Goal: Navigation & Orientation: Find specific page/section

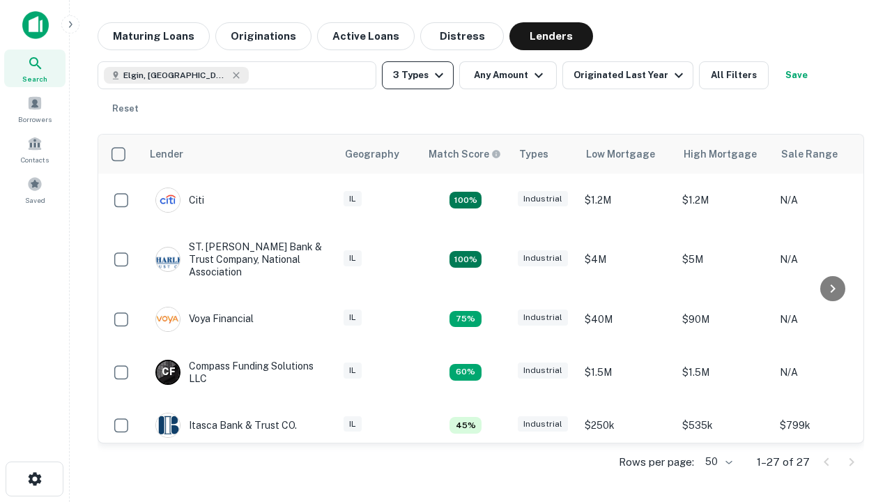
click at [417, 75] on button "3 Types" at bounding box center [418, 75] width 72 height 28
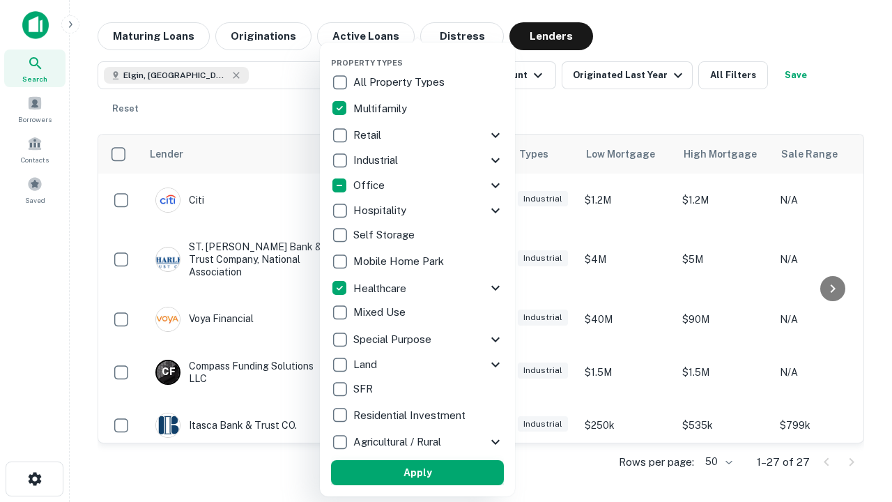
click at [417, 472] on button "Apply" at bounding box center [417, 472] width 173 height 25
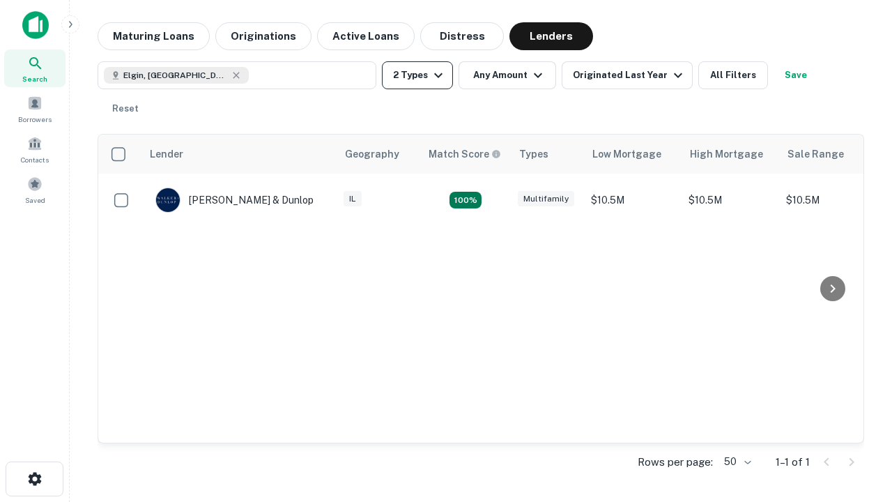
click at [417, 75] on button "2 Types" at bounding box center [417, 75] width 71 height 28
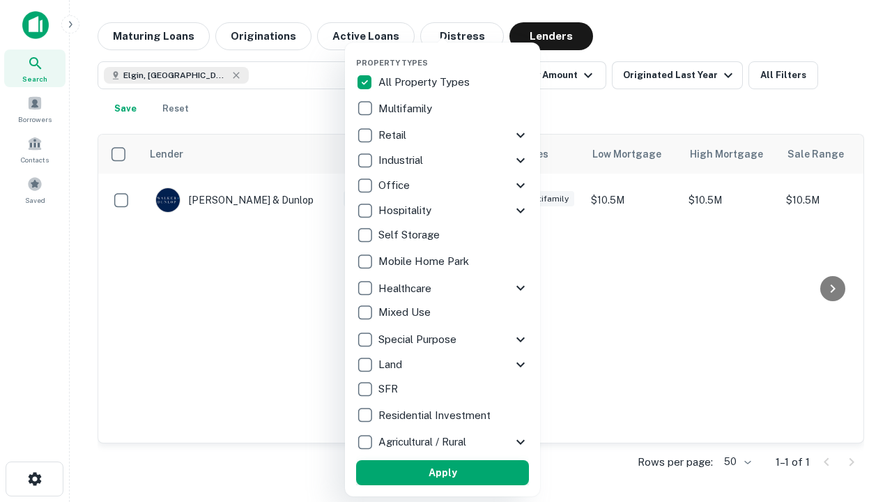
click at [442, 472] on button "Apply" at bounding box center [442, 472] width 173 height 25
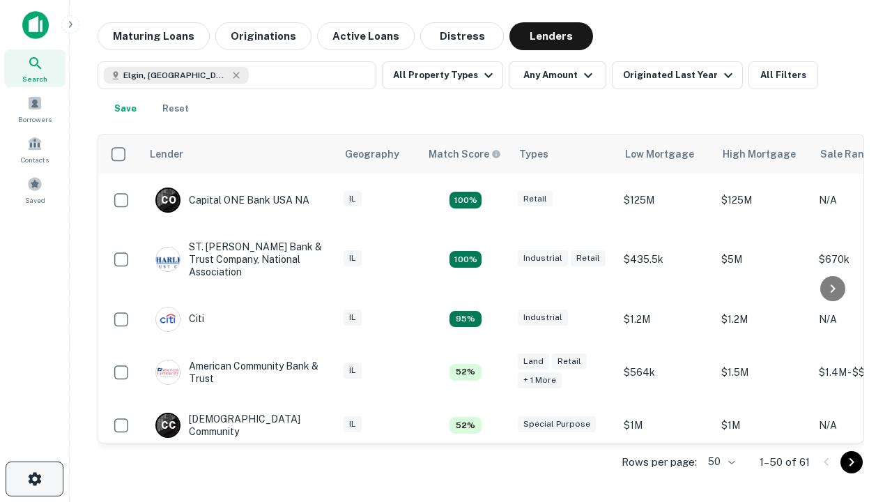
click at [34, 479] on icon "button" at bounding box center [34, 478] width 17 height 17
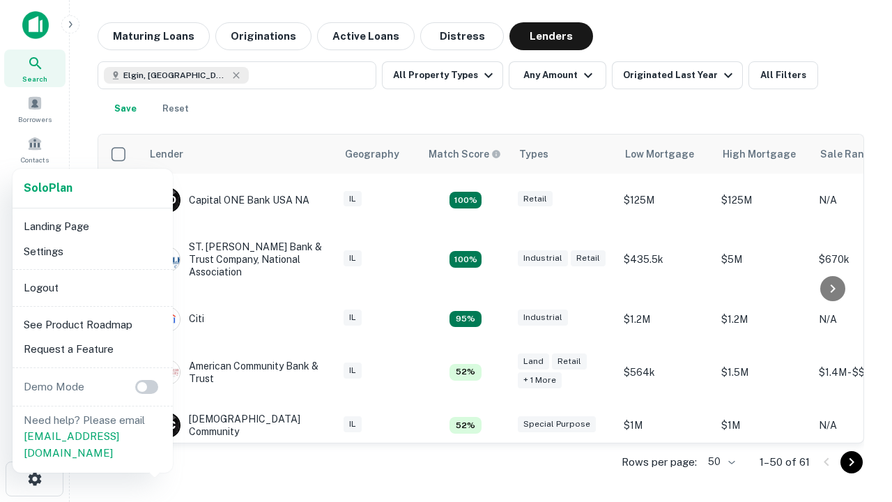
click at [92, 287] on li "Logout" at bounding box center [92, 287] width 149 height 25
